Goal: Information Seeking & Learning: Learn about a topic

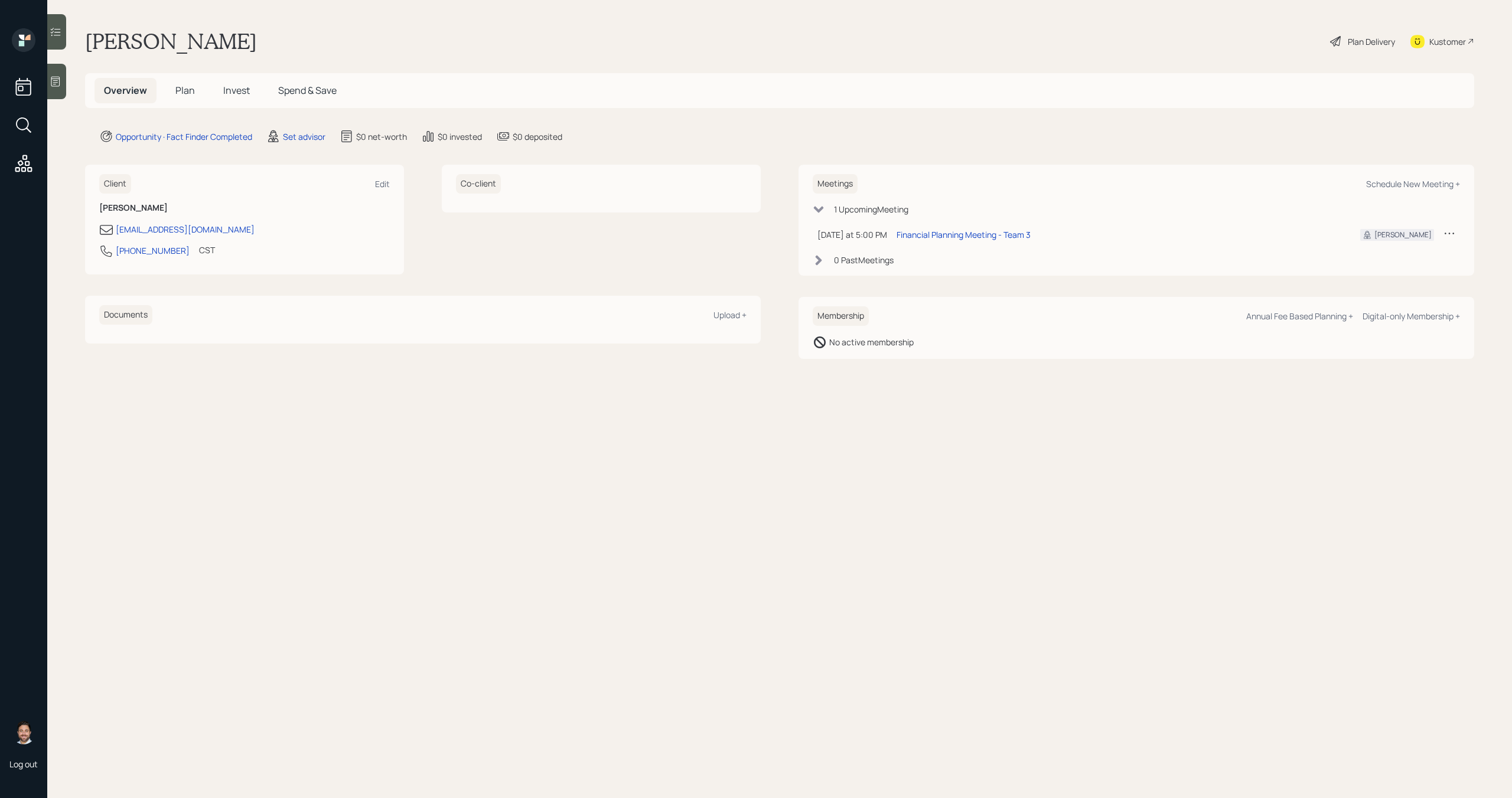
click at [174, 89] on h5 "Plan" at bounding box center [185, 90] width 38 height 25
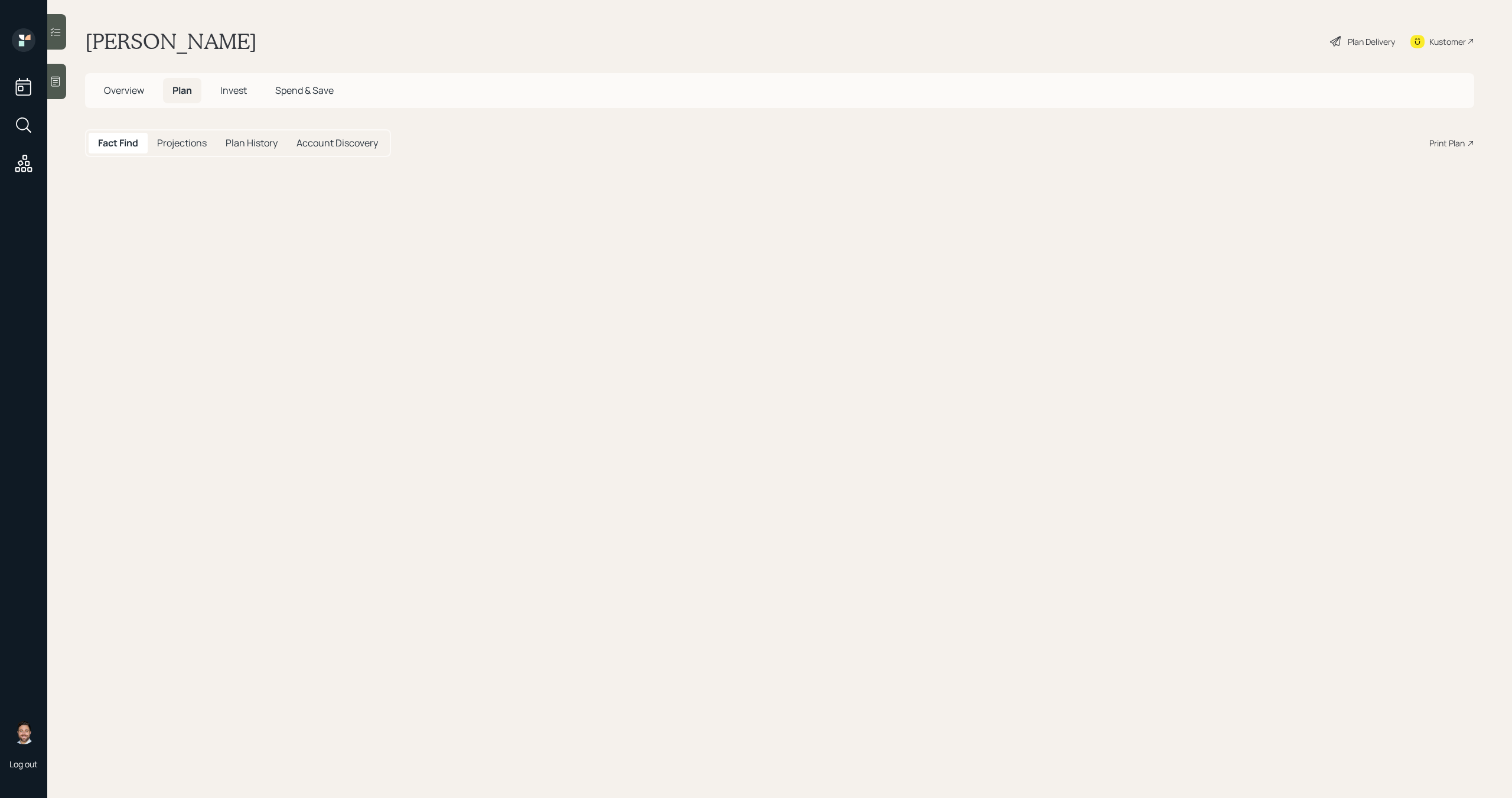
click at [193, 91] on h5 "Plan" at bounding box center [182, 90] width 38 height 25
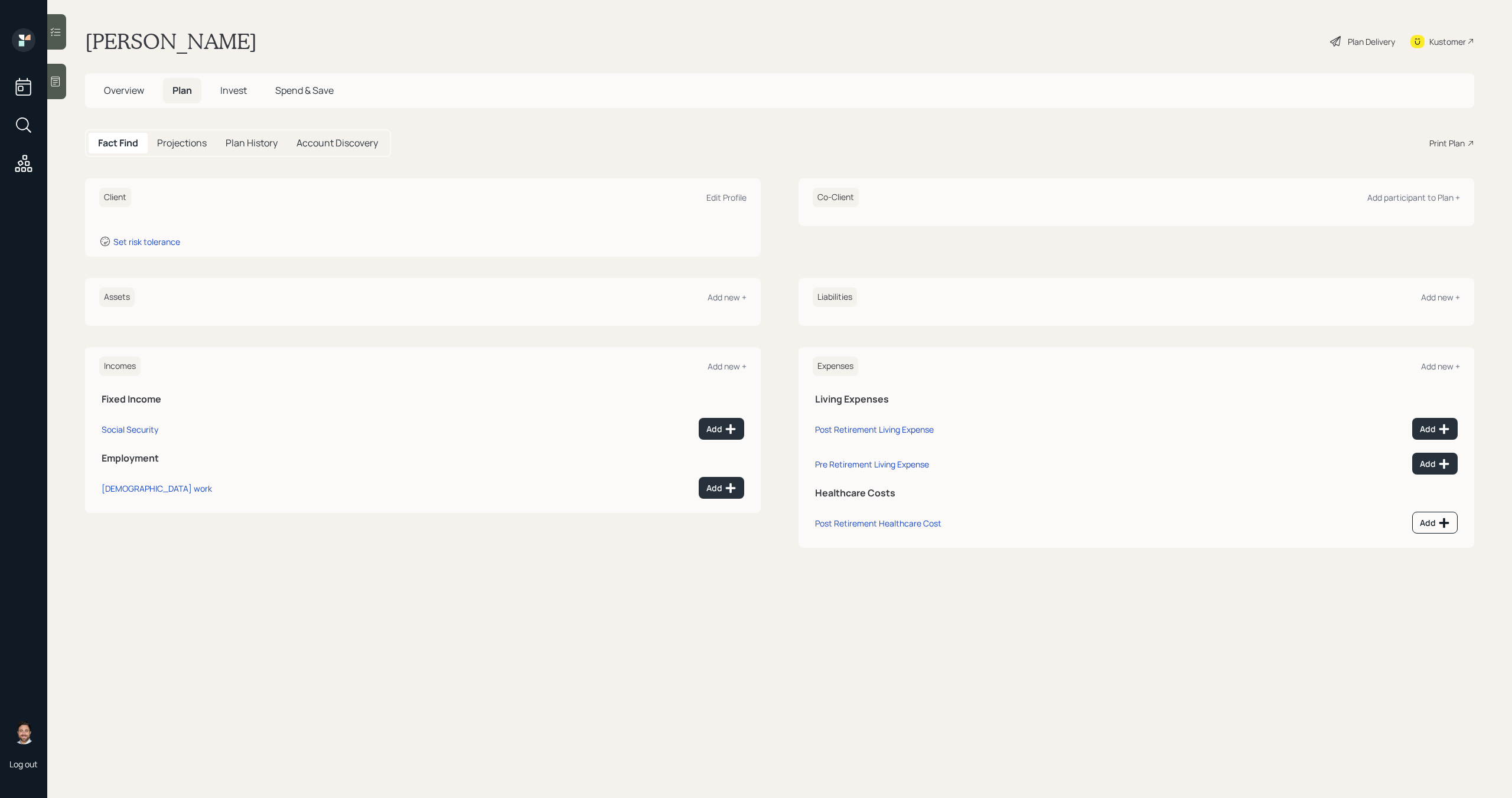
click at [228, 97] on h5 "Invest" at bounding box center [234, 90] width 46 height 25
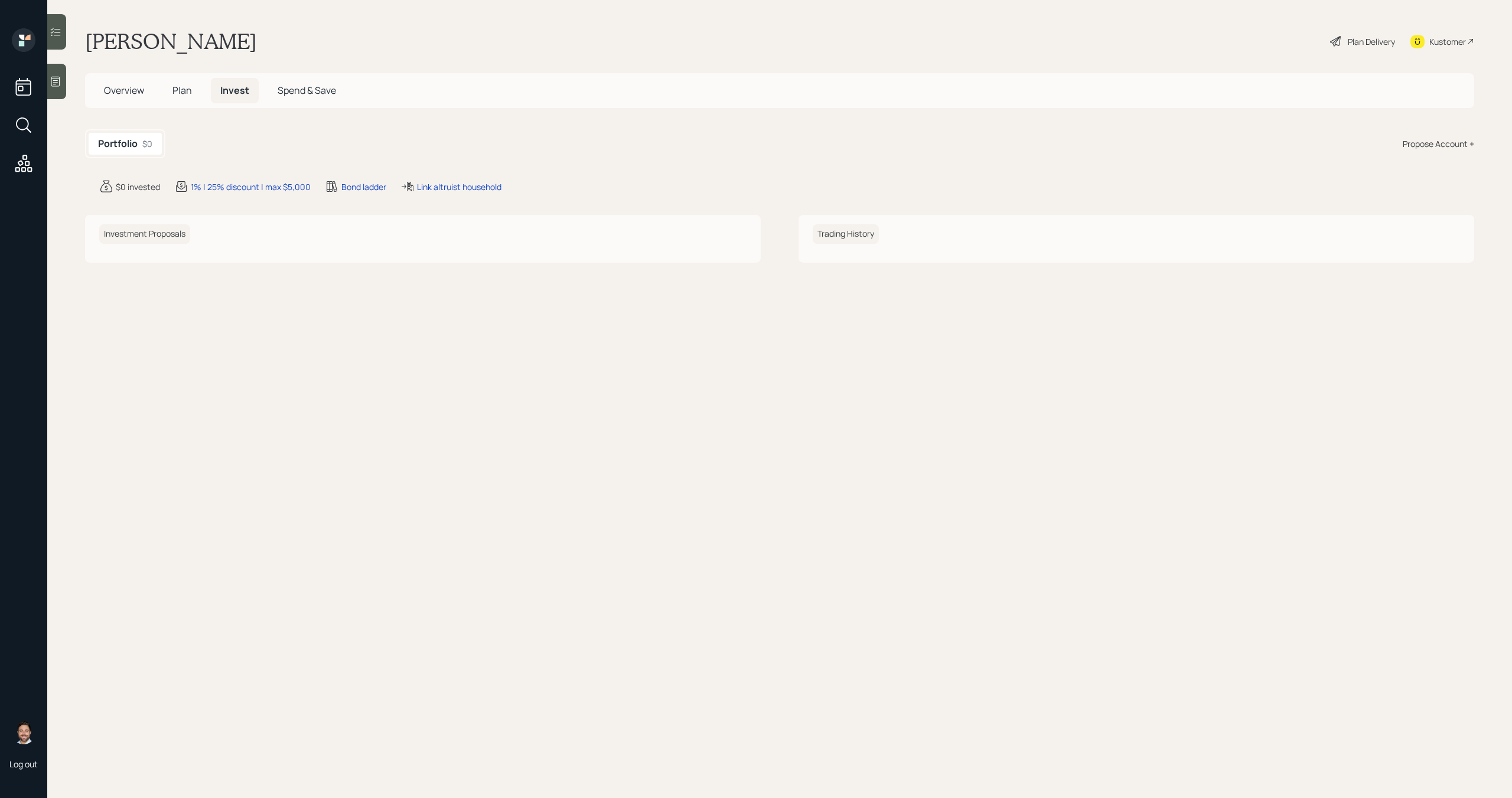
click at [128, 87] on span "Overview" at bounding box center [124, 90] width 40 height 13
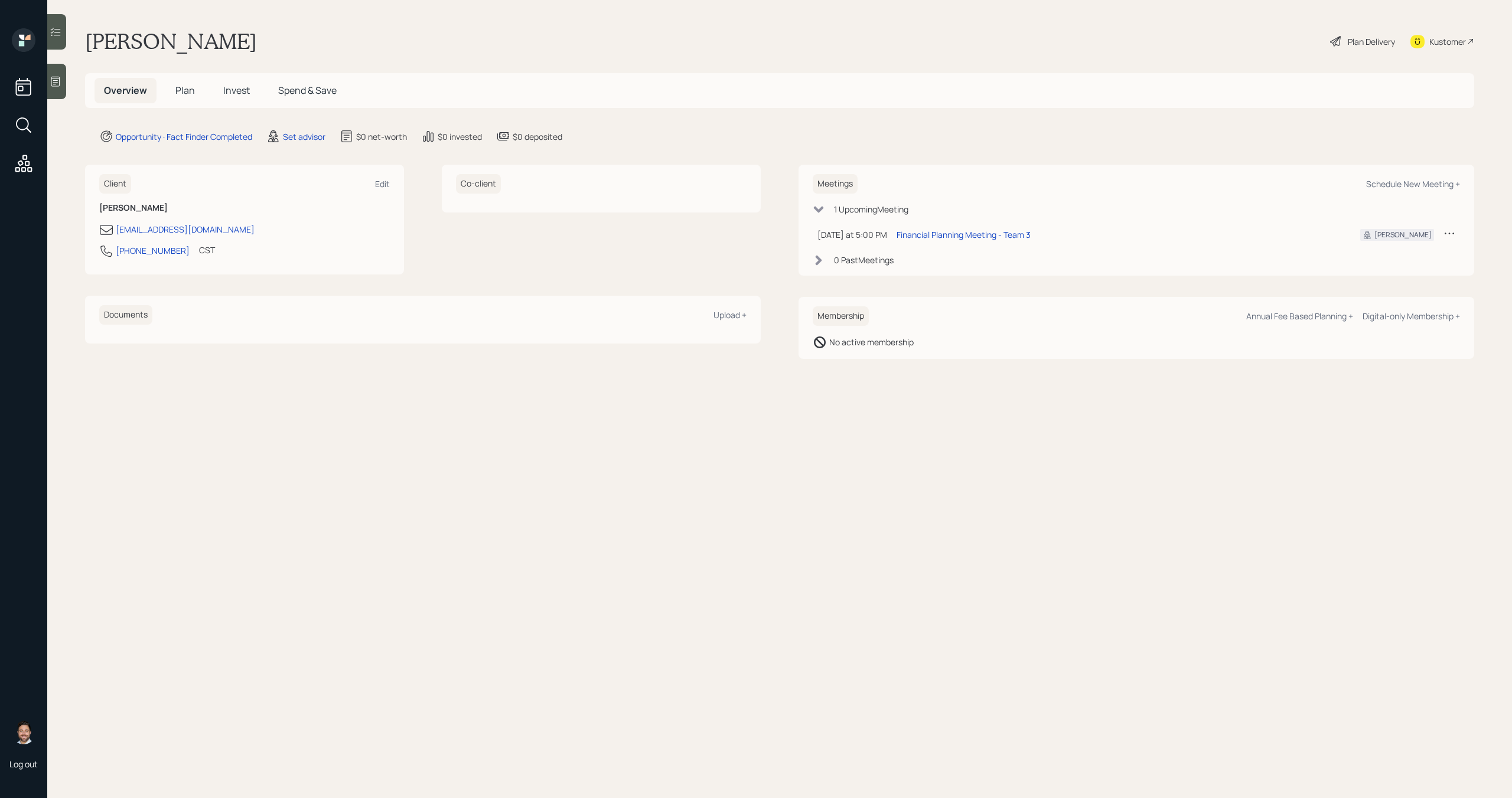
click at [184, 87] on span "Plan" at bounding box center [185, 90] width 20 height 13
